Goal: Navigation & Orientation: Find specific page/section

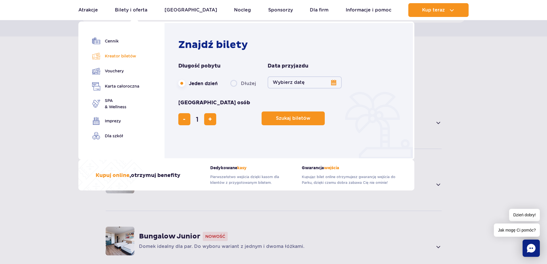
scroll to position [344, 0]
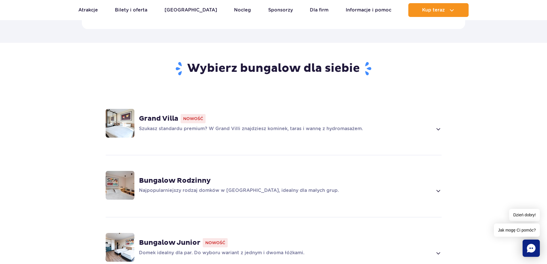
click at [171, 114] on strong "Grand Villa" at bounding box center [158, 118] width 39 height 9
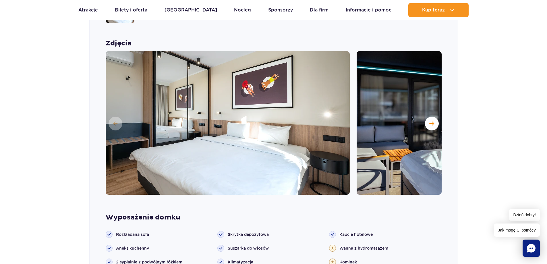
scroll to position [459, 0]
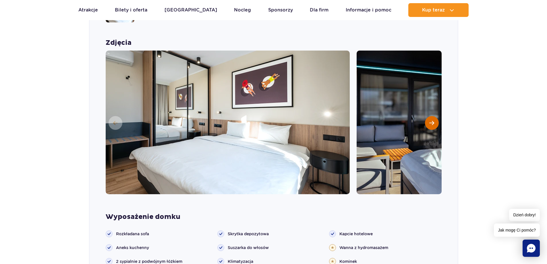
click at [431, 120] on span "Następny slajd" at bounding box center [431, 122] width 5 height 5
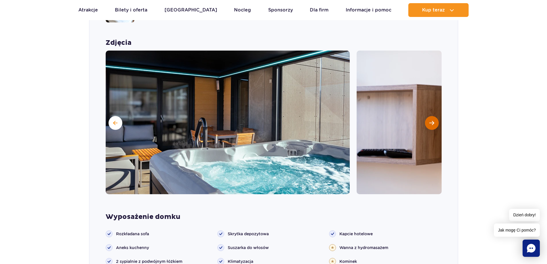
click at [431, 120] on span "Następny slajd" at bounding box center [431, 122] width 5 height 5
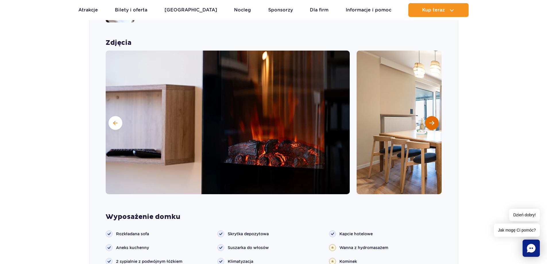
click at [431, 120] on span "Następny slajd" at bounding box center [431, 122] width 5 height 5
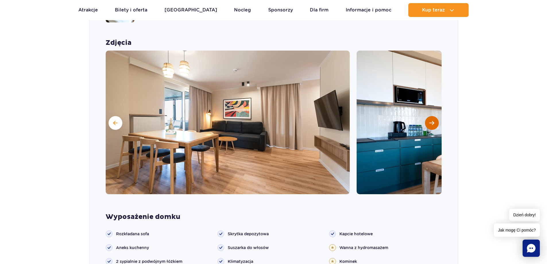
click at [431, 120] on span "Następny slajd" at bounding box center [431, 122] width 5 height 5
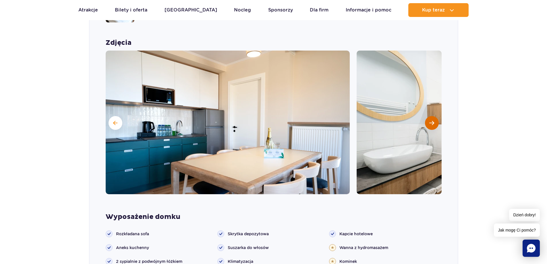
click at [431, 120] on span "Następny slajd" at bounding box center [431, 122] width 5 height 5
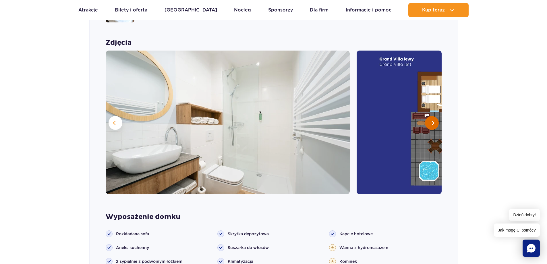
click at [431, 120] on span "Następny slajd" at bounding box center [431, 122] width 5 height 5
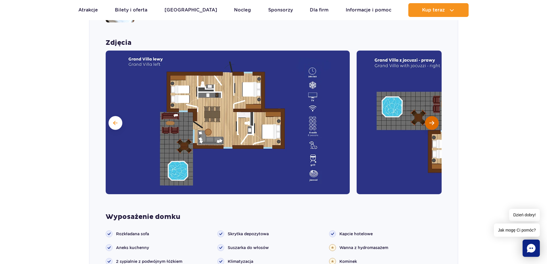
click at [430, 120] on span "Następny slajd" at bounding box center [431, 122] width 5 height 5
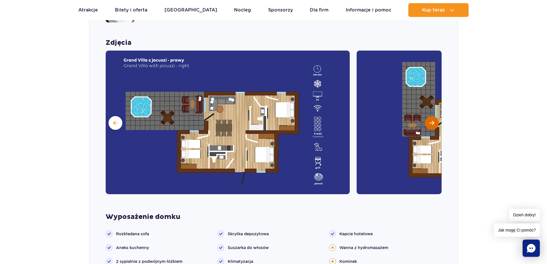
click at [430, 120] on span "Następny slajd" at bounding box center [431, 122] width 5 height 5
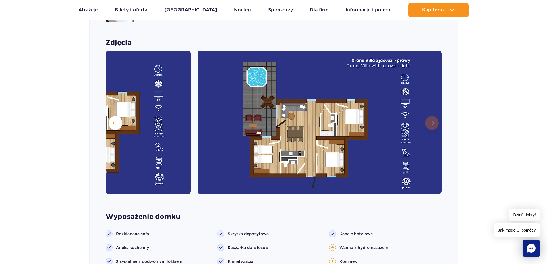
click at [430, 114] on img at bounding box center [319, 121] width 244 height 143
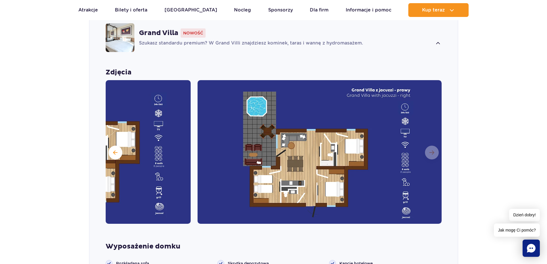
scroll to position [431, 0]
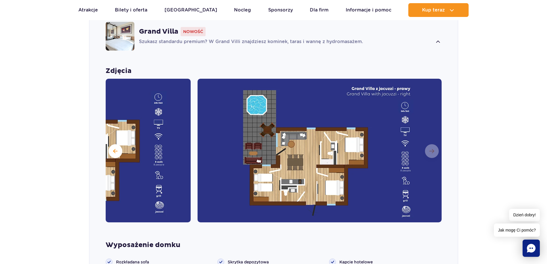
click at [430, 144] on img at bounding box center [319, 150] width 244 height 143
click at [115, 148] on span at bounding box center [115, 150] width 4 height 5
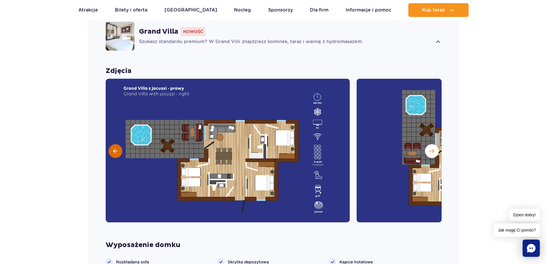
click at [115, 148] on span at bounding box center [115, 150] width 4 height 5
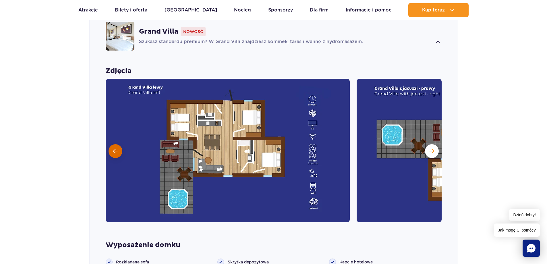
click at [115, 148] on span at bounding box center [115, 150] width 4 height 5
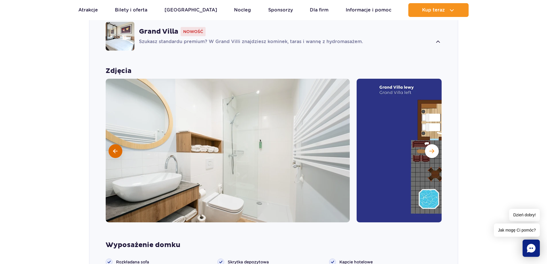
click at [115, 148] on span at bounding box center [115, 150] width 4 height 5
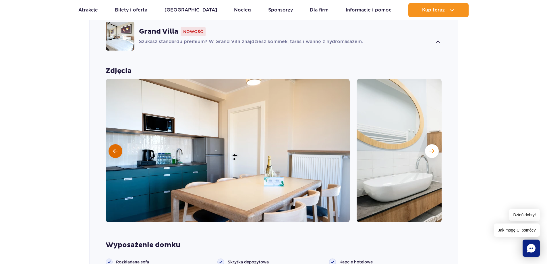
click at [115, 148] on span at bounding box center [115, 150] width 4 height 5
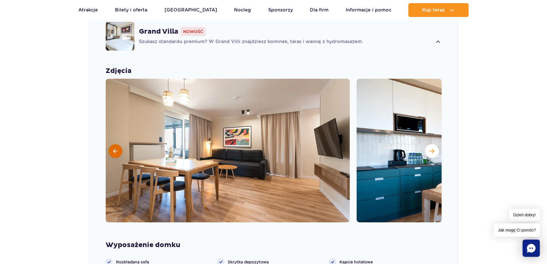
click at [115, 148] on span at bounding box center [115, 150] width 4 height 5
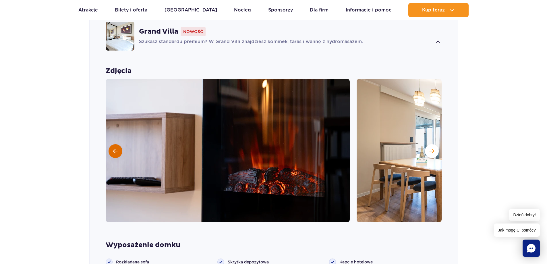
click at [115, 148] on span at bounding box center [115, 150] width 4 height 5
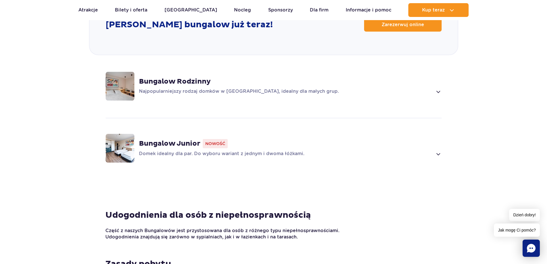
scroll to position [718, 0]
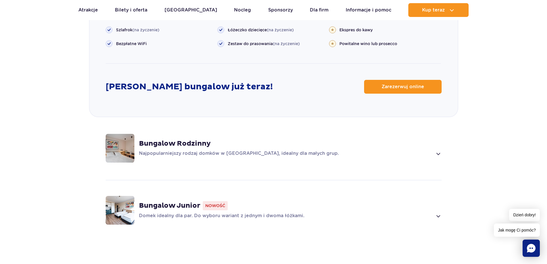
click at [141, 139] on strong "Bungalow Rodzinny" at bounding box center [175, 143] width 72 height 9
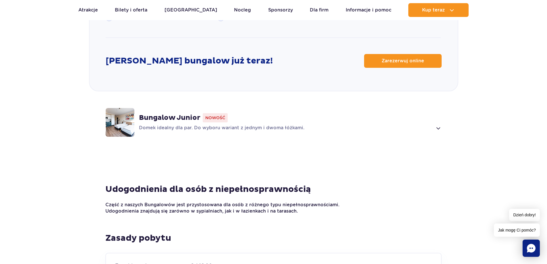
scroll to position [779, 0]
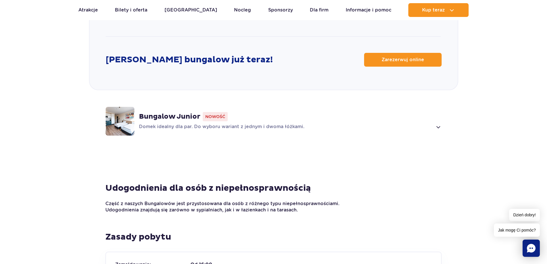
click at [182, 112] on strong "Bungalow Junior" at bounding box center [169, 116] width 61 height 9
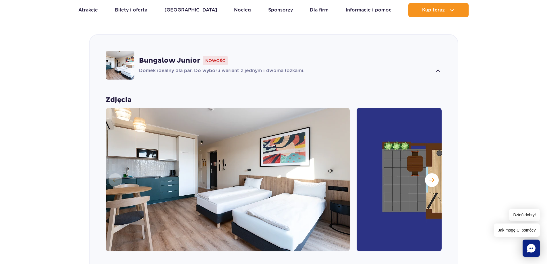
scroll to position [526, 0]
drag, startPoint x: 427, startPoint y: 170, endPoint x: 431, endPoint y: 174, distance: 5.5
click at [431, 178] on span "Następny slajd" at bounding box center [431, 180] width 5 height 5
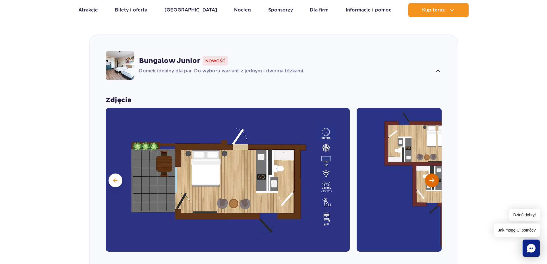
click at [431, 178] on span "Następny slajd" at bounding box center [431, 180] width 5 height 5
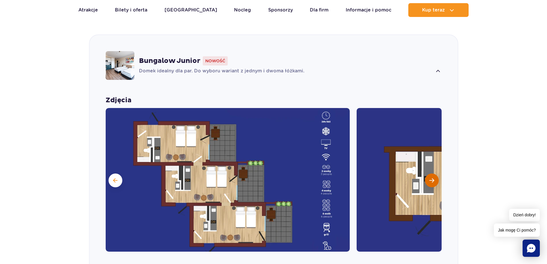
click at [434, 173] on button "Następny slajd" at bounding box center [432, 180] width 14 height 14
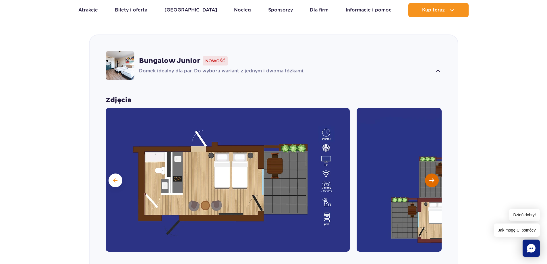
click at [434, 173] on button "Następny slajd" at bounding box center [432, 180] width 14 height 14
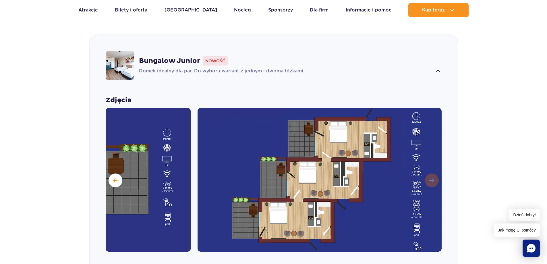
click at [434, 173] on img at bounding box center [319, 179] width 244 height 143
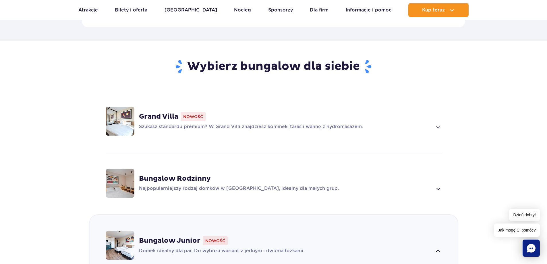
scroll to position [325, 0]
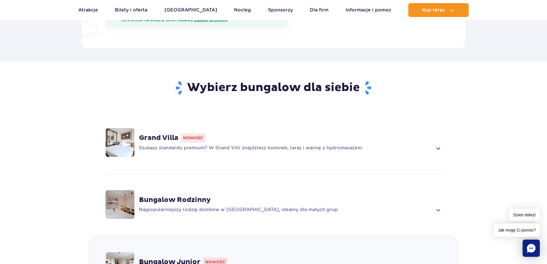
click at [417, 195] on div "Bungalow Rodzinny" at bounding box center [290, 199] width 302 height 9
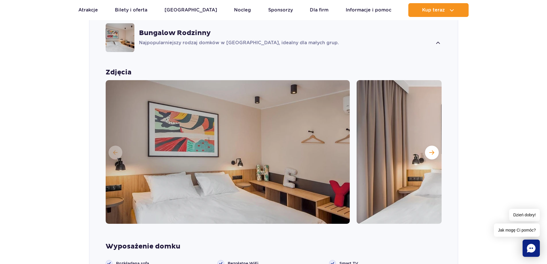
scroll to position [493, 0]
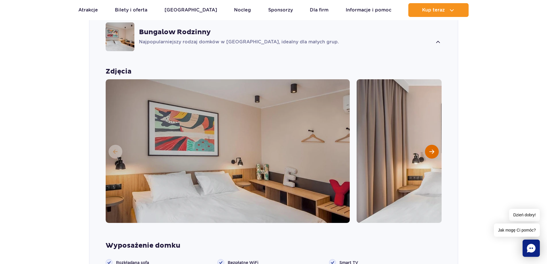
click at [433, 149] on span "Następny slajd" at bounding box center [431, 151] width 5 height 5
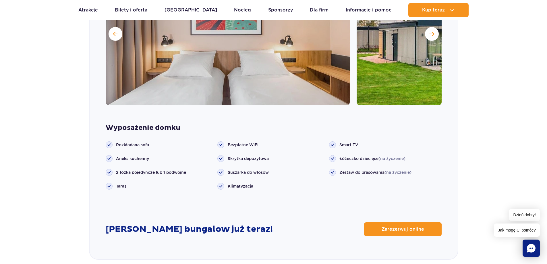
scroll to position [550, 0]
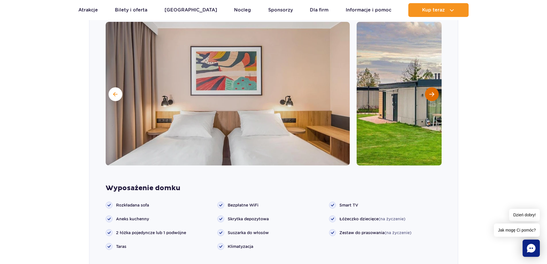
click at [434, 89] on button "Następny slajd" at bounding box center [432, 94] width 14 height 14
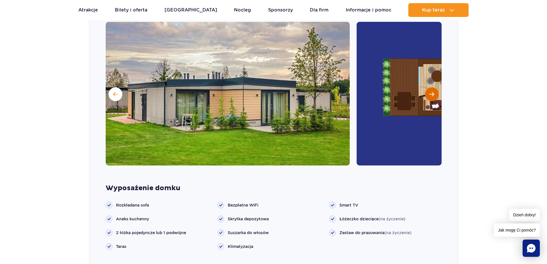
click at [434, 87] on button "Następny slajd" at bounding box center [432, 94] width 14 height 14
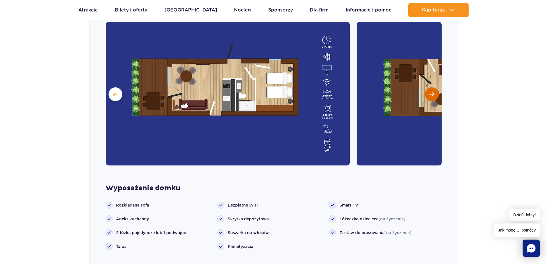
click at [434, 87] on button "Następny slajd" at bounding box center [432, 94] width 14 height 14
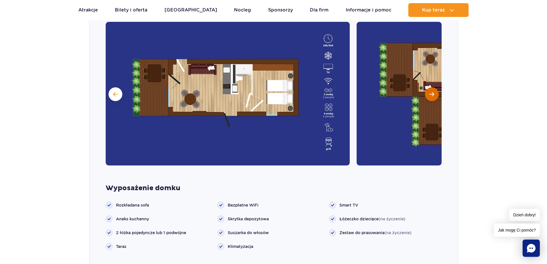
click at [434, 87] on button "Następny slajd" at bounding box center [432, 94] width 14 height 14
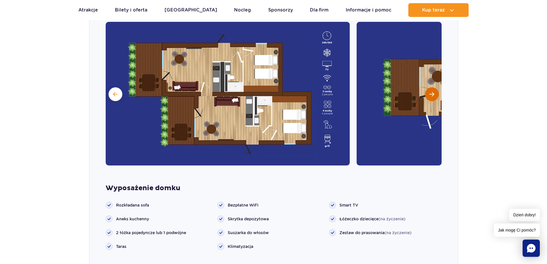
click at [434, 87] on button "Następny slajd" at bounding box center [432, 94] width 14 height 14
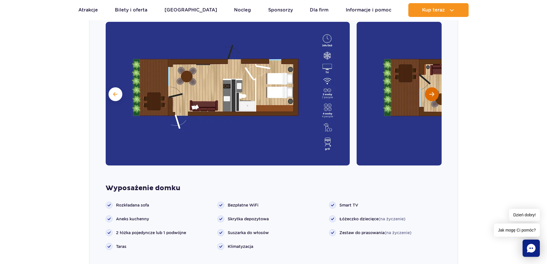
click at [434, 87] on button "Następny slajd" at bounding box center [432, 94] width 14 height 14
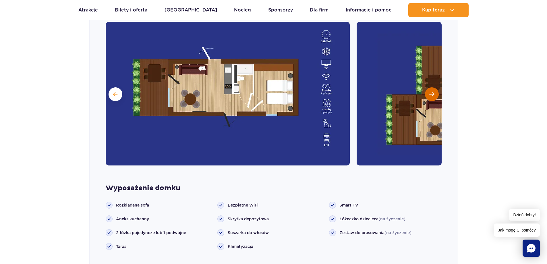
click at [432, 92] on span "Następny slajd" at bounding box center [431, 94] width 5 height 5
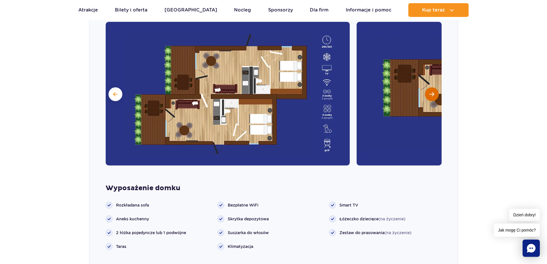
click at [432, 92] on span "Następny slajd" at bounding box center [431, 94] width 5 height 5
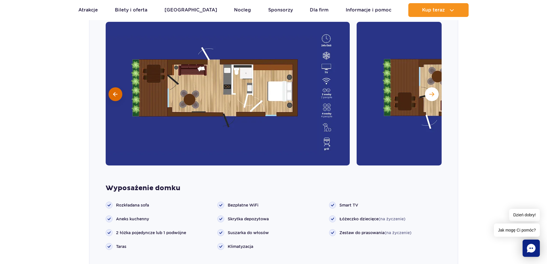
click at [116, 92] on span at bounding box center [115, 94] width 4 height 5
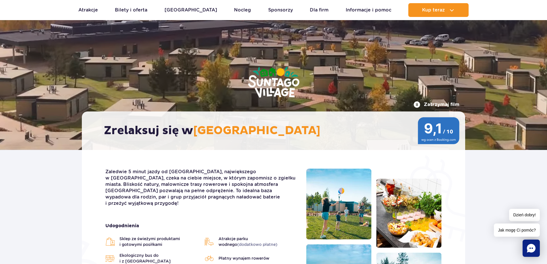
scroll to position [57, 0]
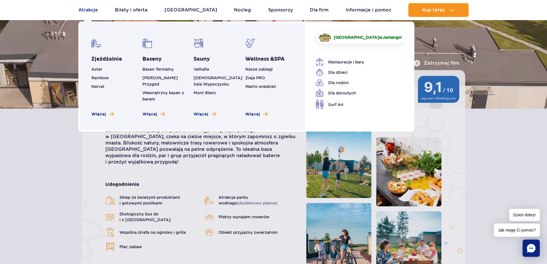
click at [82, 10] on link "Atrakcje" at bounding box center [88, 10] width 20 height 14
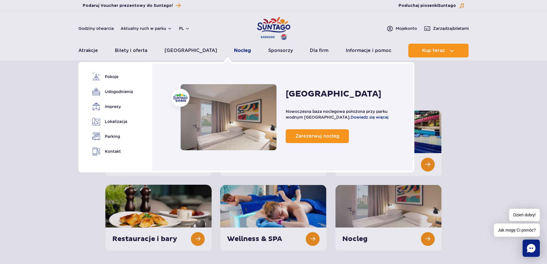
click at [234, 51] on link "Nocleg" at bounding box center [242, 51] width 17 height 14
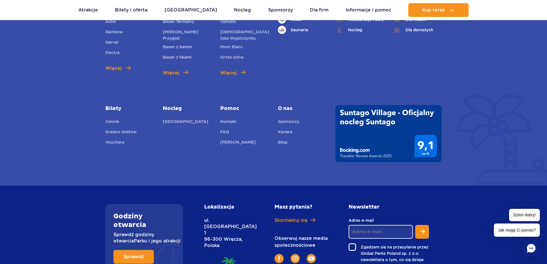
scroll to position [2268, 0]
